Goal: Task Accomplishment & Management: Check status

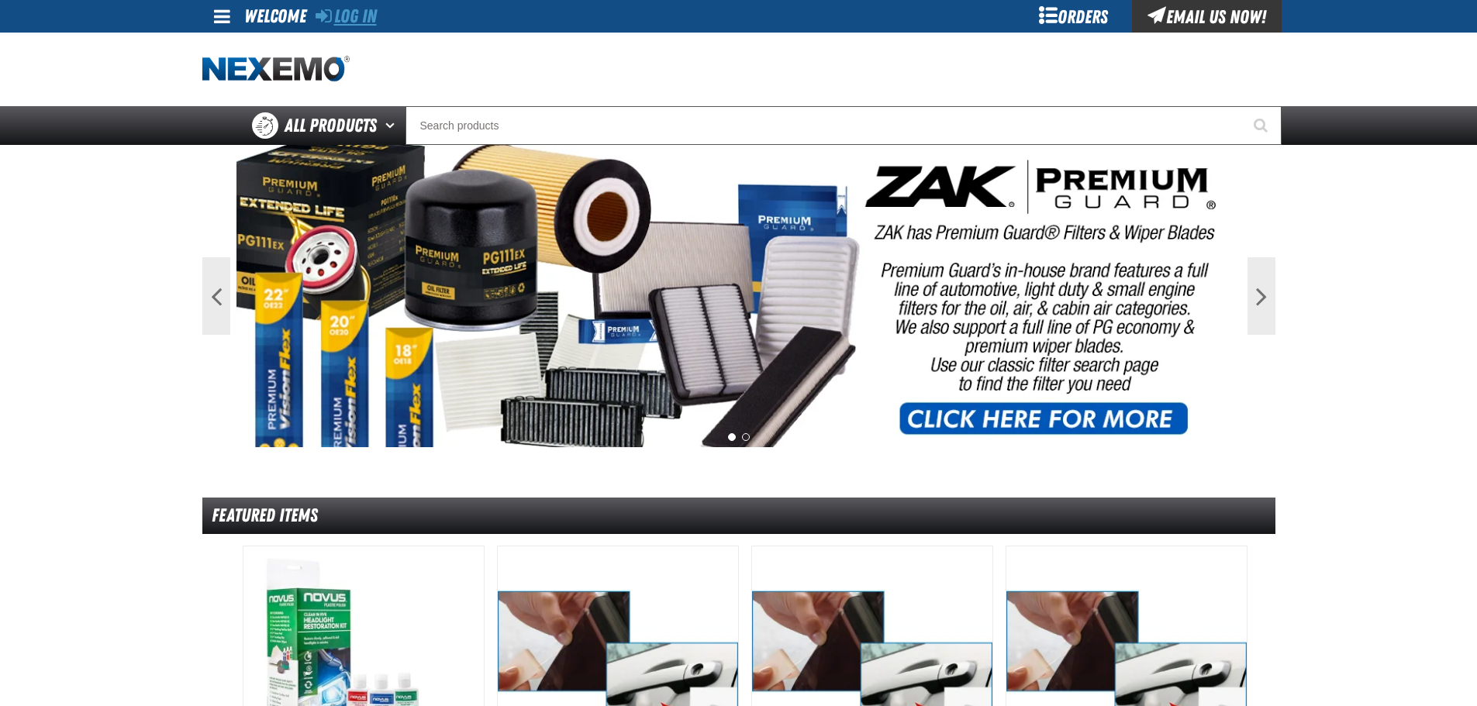
click at [350, 19] on link "Log In" at bounding box center [346, 16] width 61 height 22
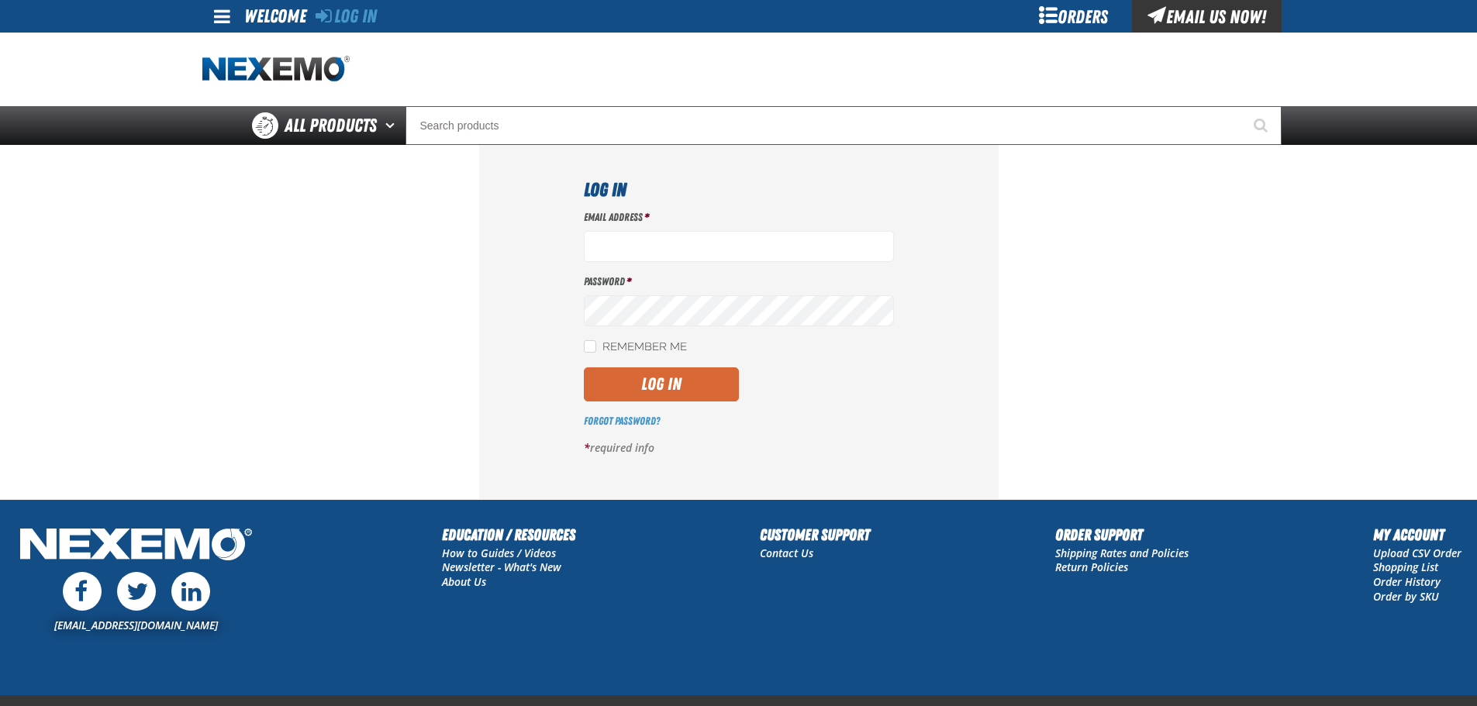
type input "[EMAIL_ADDRESS][DOMAIN_NAME]"
click at [661, 393] on button "Log In" at bounding box center [661, 385] width 155 height 34
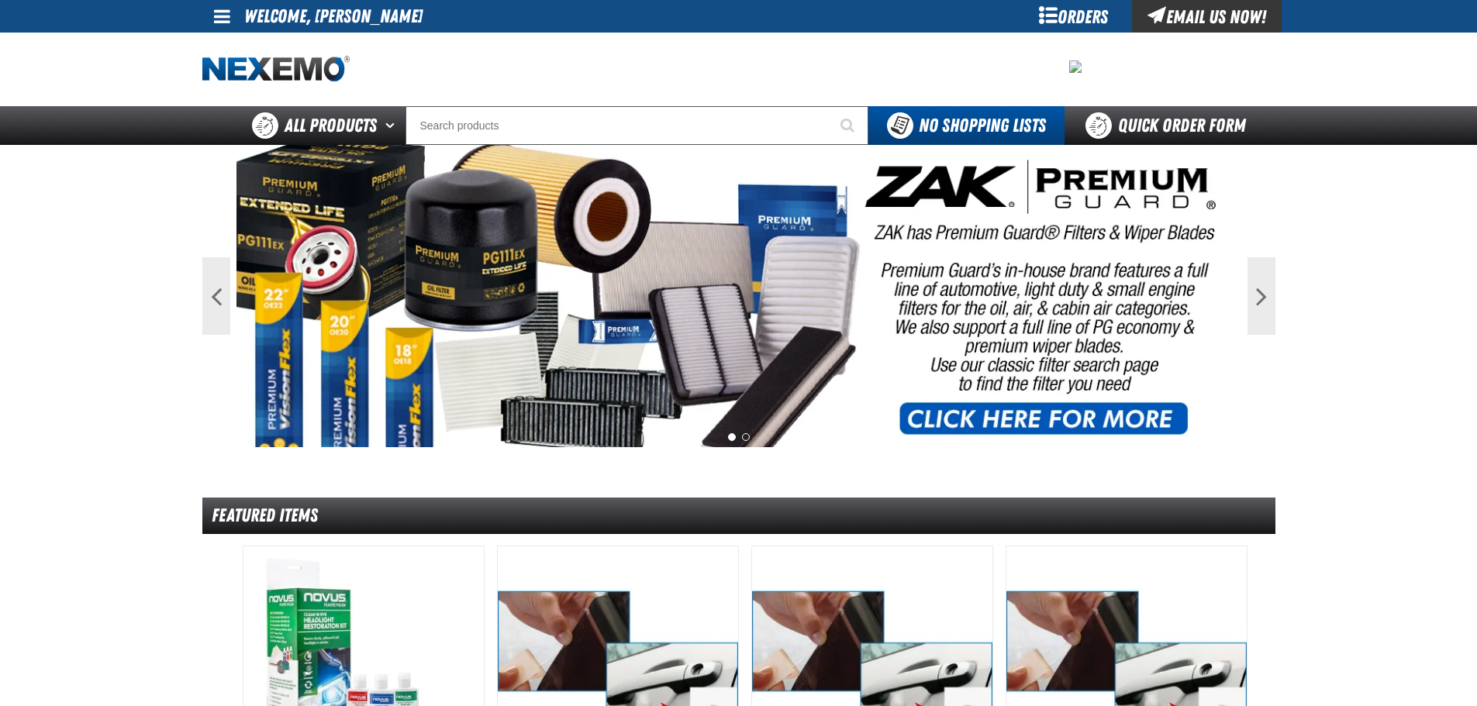
click at [1088, 19] on div "Orders" at bounding box center [1074, 16] width 116 height 33
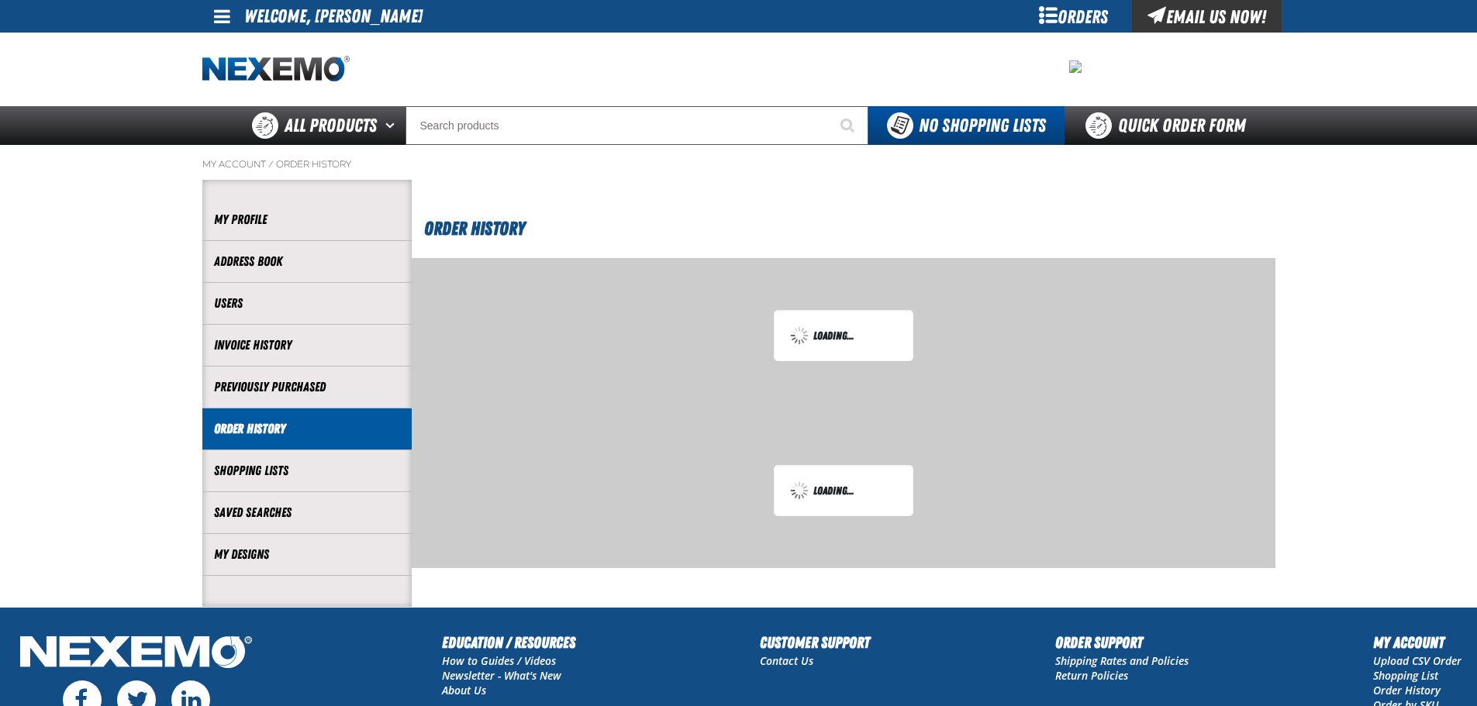
click at [1046, 11] on div "Orders" at bounding box center [1074, 16] width 116 height 33
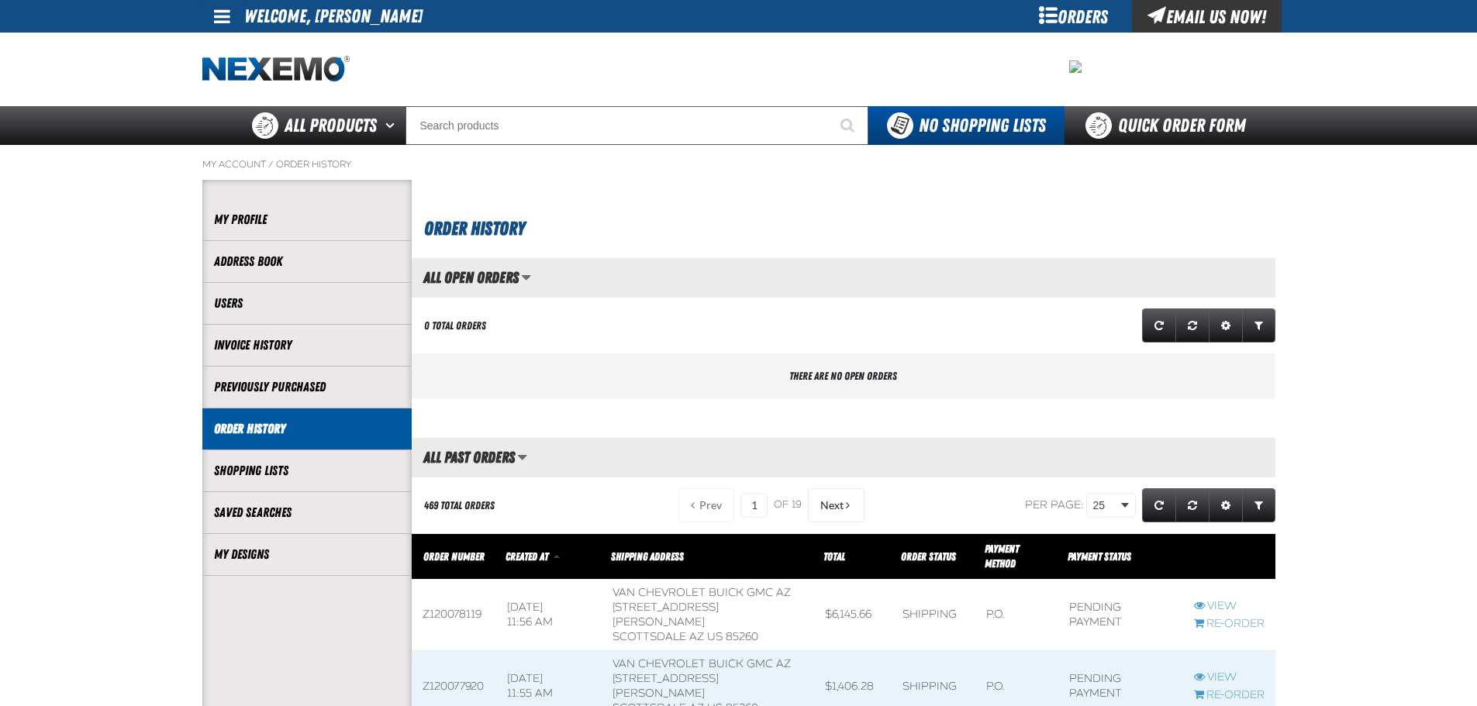
scroll to position [1, 1]
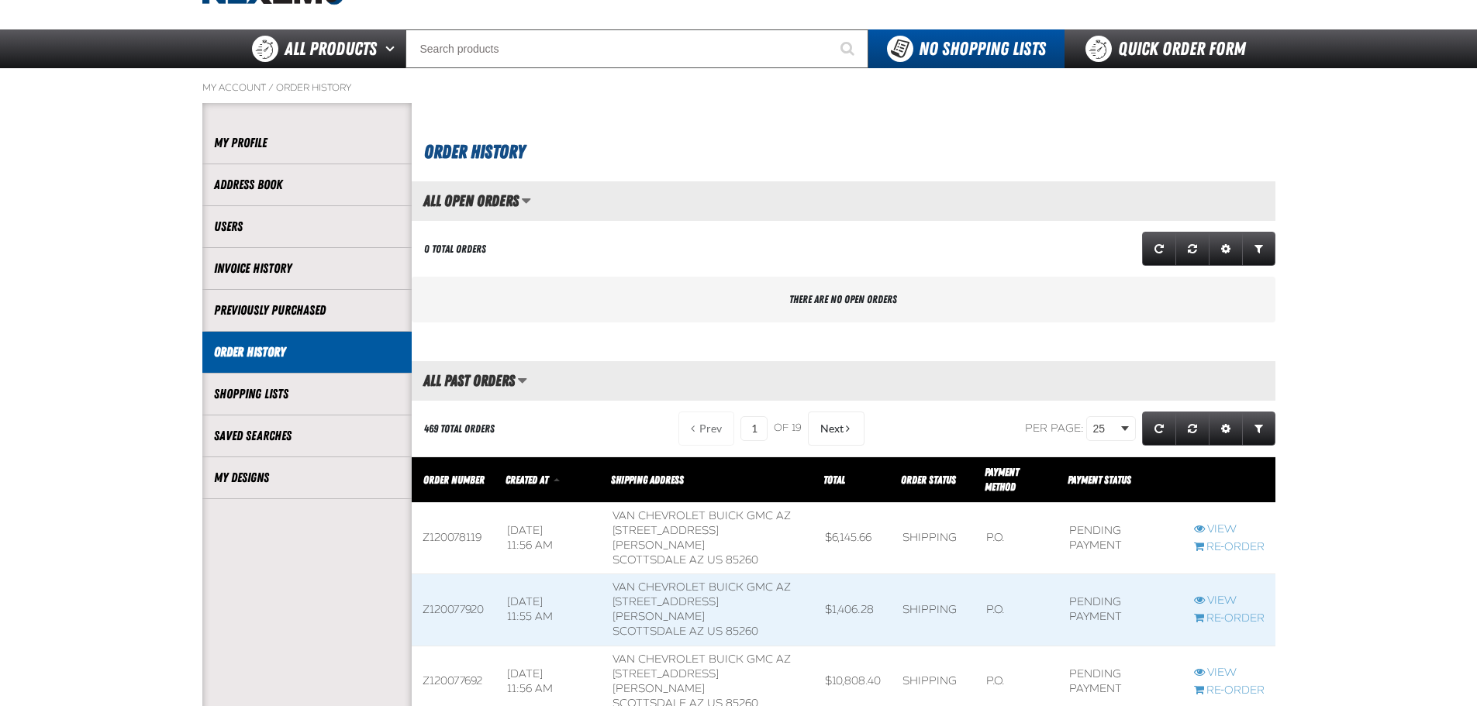
scroll to position [78, 0]
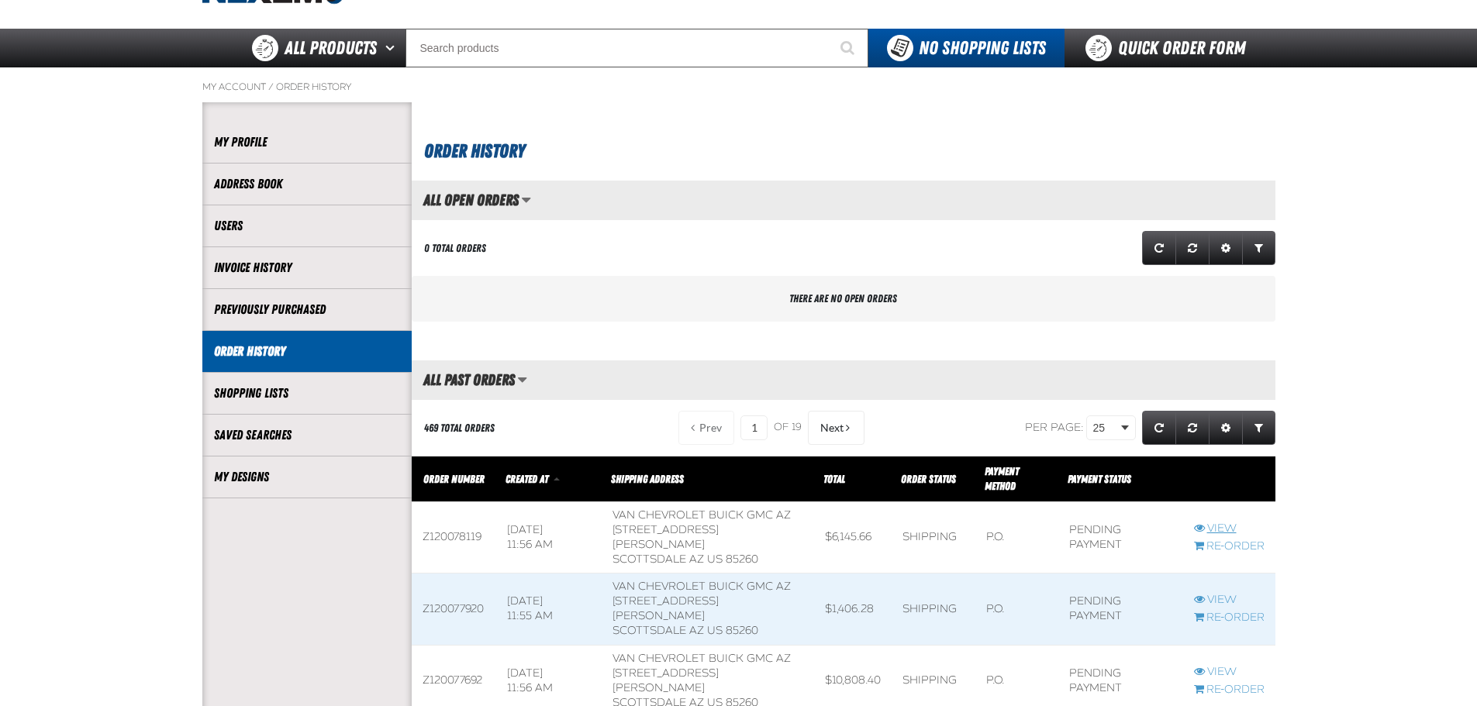
click at [1218, 527] on link "View" at bounding box center [1229, 529] width 71 height 15
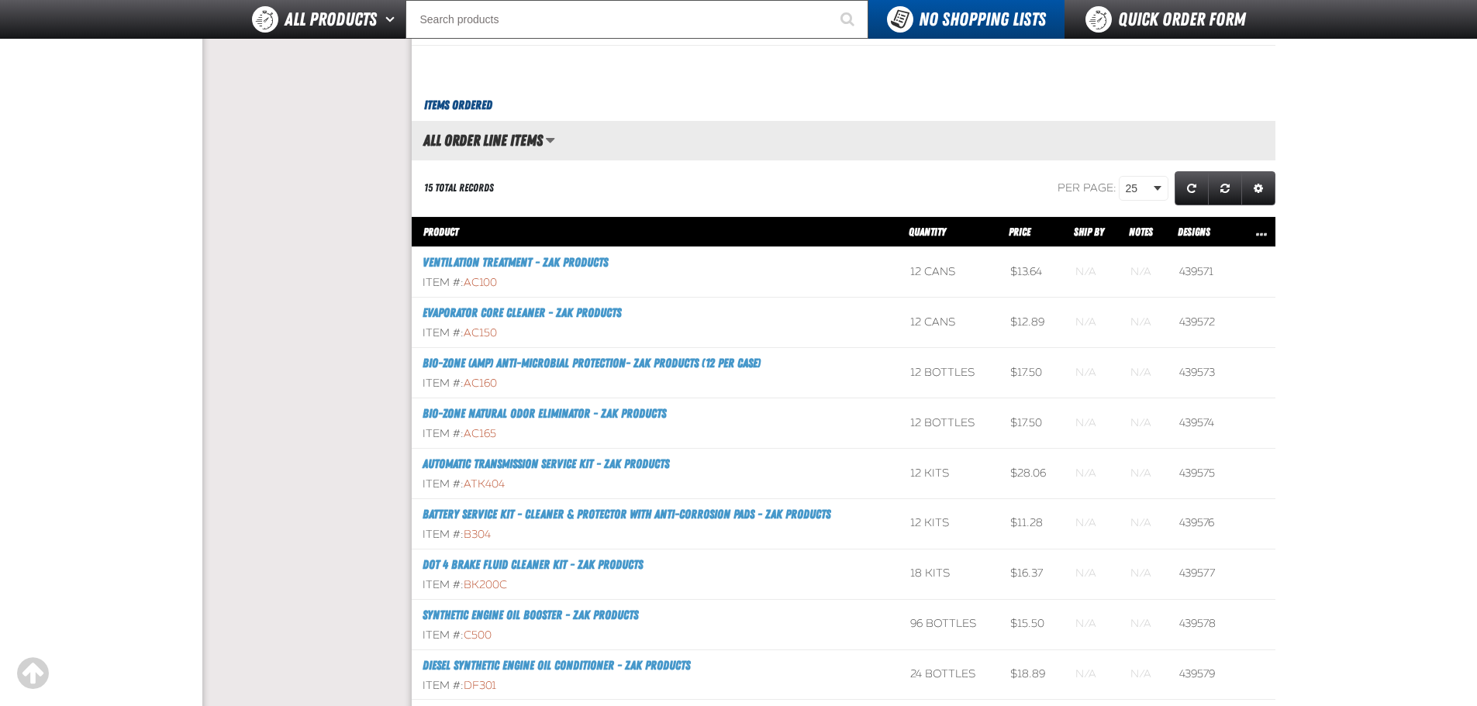
scroll to position [268, 0]
